Goal: Task Accomplishment & Management: Manage account settings

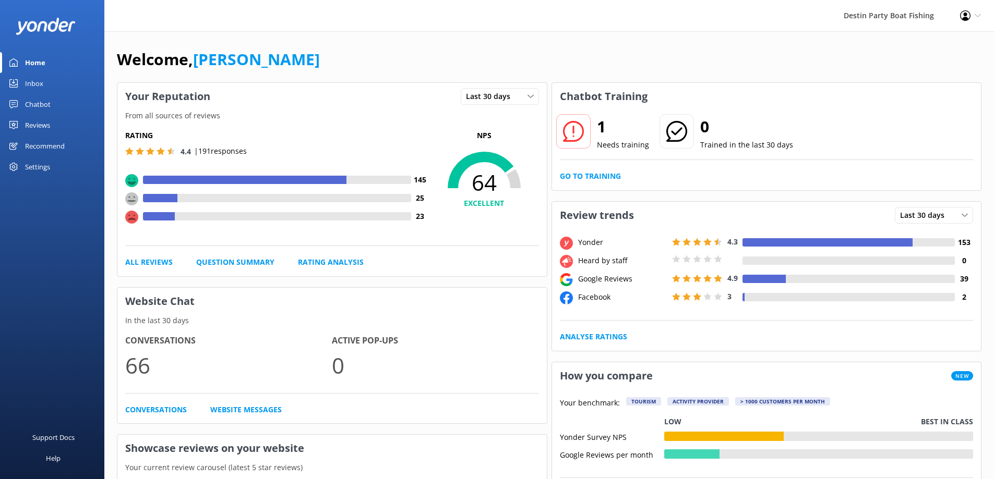
click at [976, 16] on icon at bounding box center [978, 16] width 6 height 6
click at [944, 71] on link "Logout" at bounding box center [942, 71] width 104 height 26
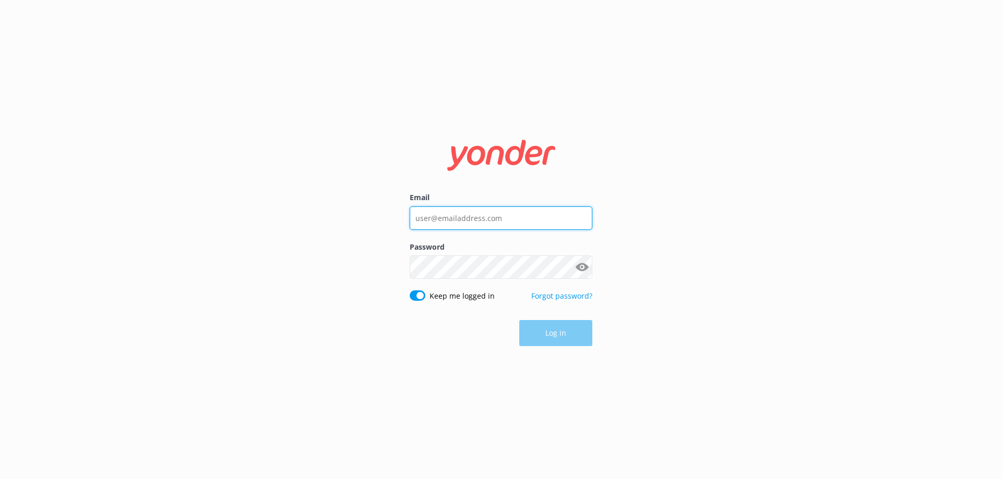
type input "[EMAIL_ADDRESS][DOMAIN_NAME]"
